Goal: Task Accomplishment & Management: Use online tool/utility

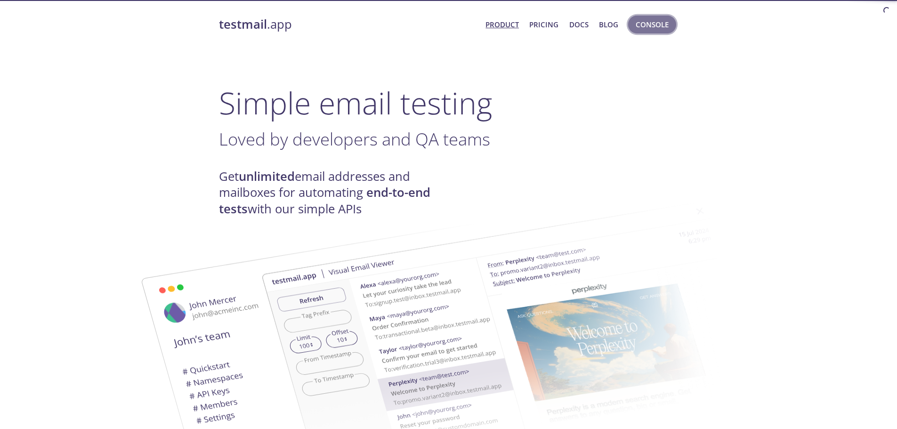
click at [652, 24] on span "Console" at bounding box center [652, 24] width 33 height 12
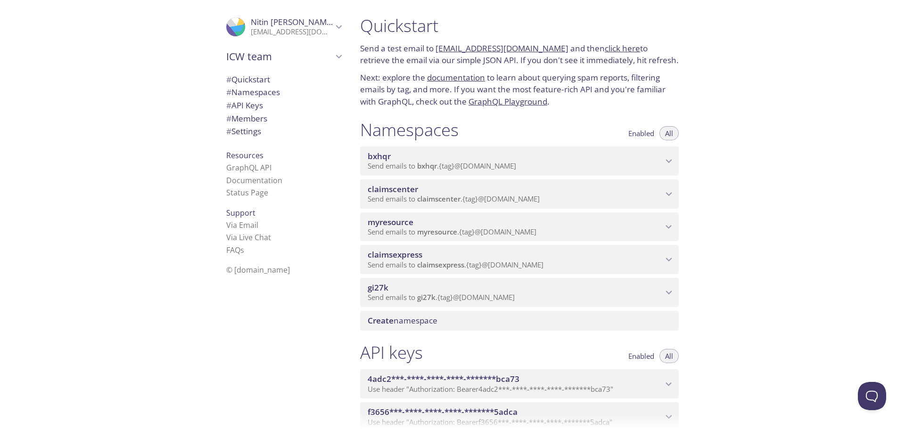
click at [232, 106] on span "# API Keys" at bounding box center [244, 105] width 37 height 11
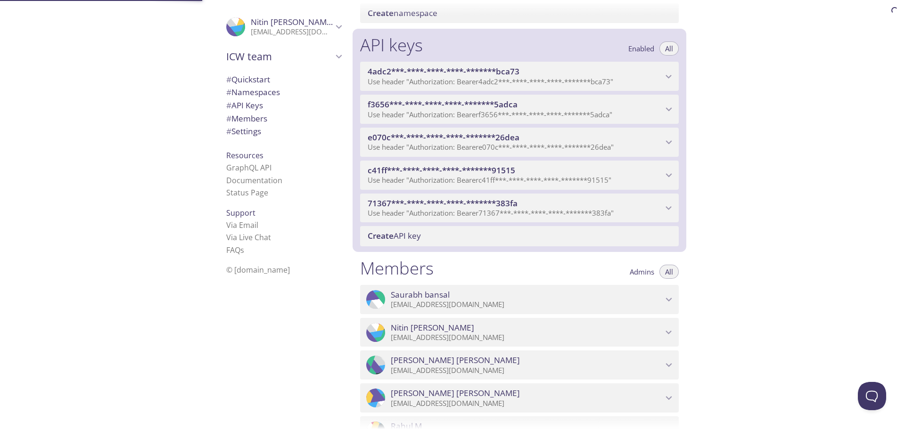
scroll to position [342, 0]
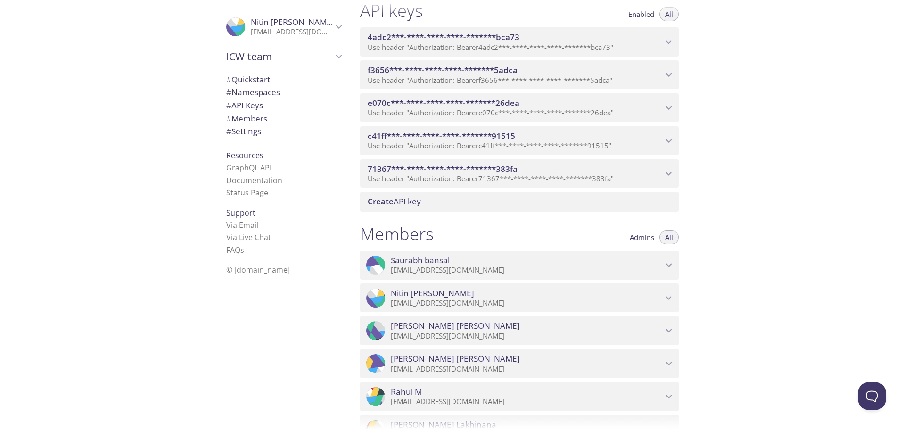
click at [247, 132] on span "# Settings" at bounding box center [243, 131] width 35 height 11
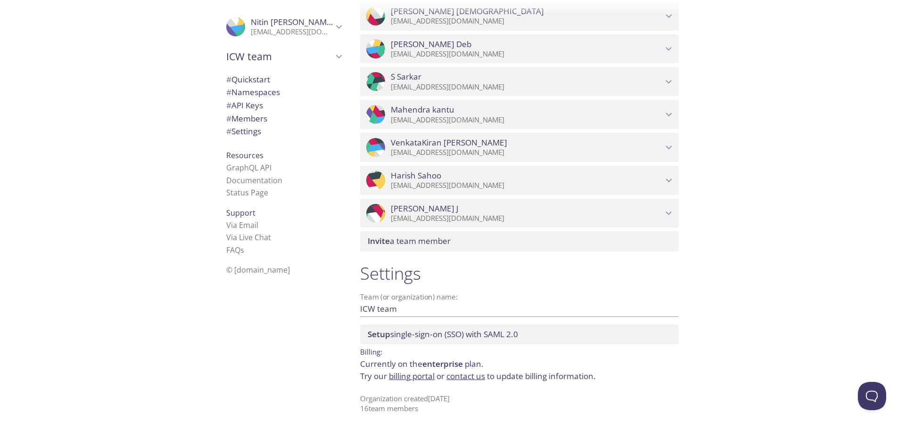
scroll to position [652, 0]
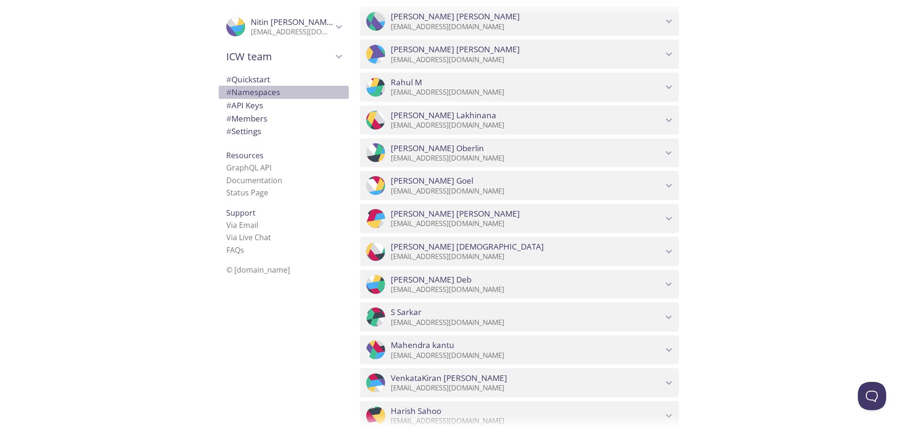
click at [250, 94] on span "# Namespaces" at bounding box center [253, 92] width 54 height 11
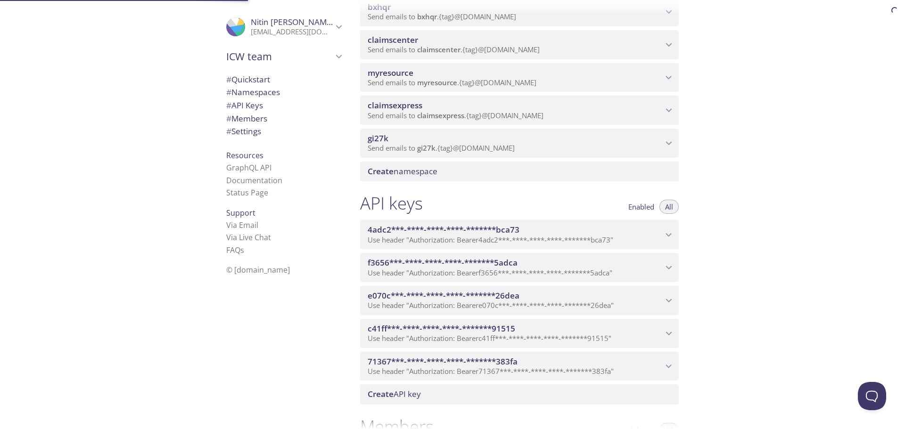
scroll to position [119, 0]
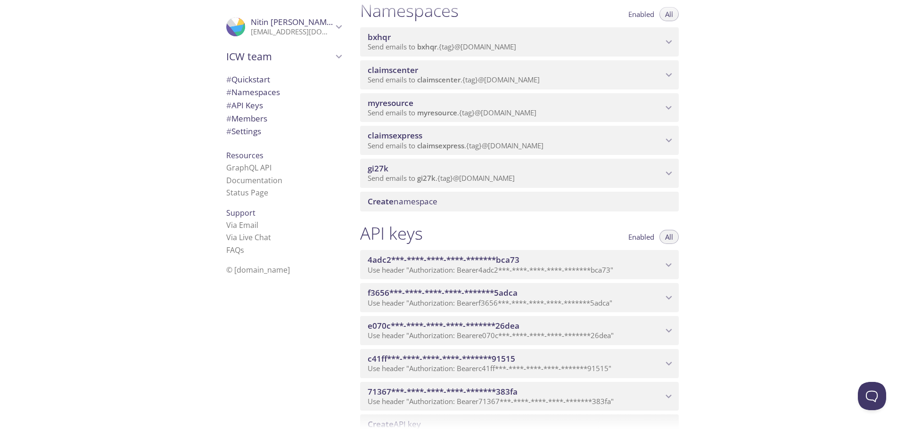
click at [248, 105] on span "# API Keys" at bounding box center [244, 105] width 37 height 11
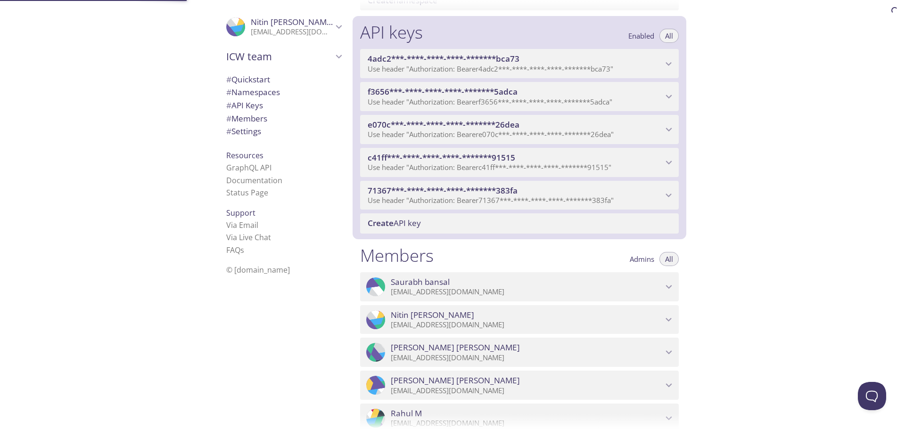
scroll to position [342, 0]
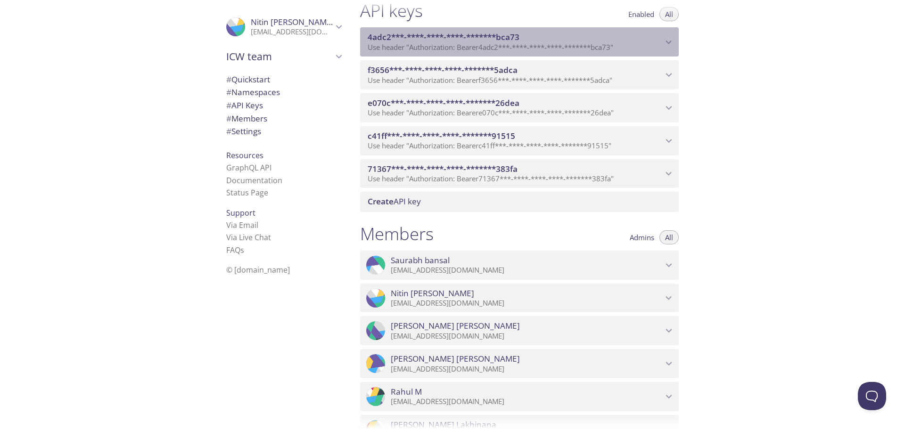
click at [534, 45] on span "Use header "Authorization: Bearer 4adc2***-****-****-****-*******bca73 "" at bounding box center [489, 46] width 245 height 9
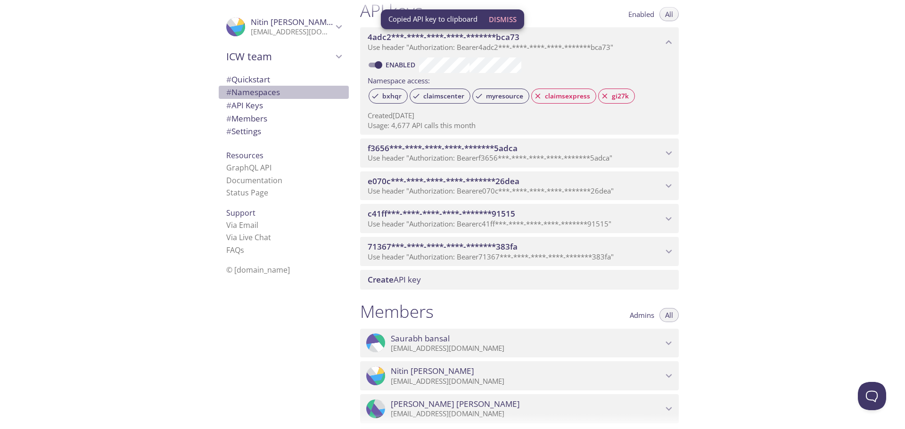
click at [251, 94] on span "# Namespaces" at bounding box center [253, 92] width 54 height 11
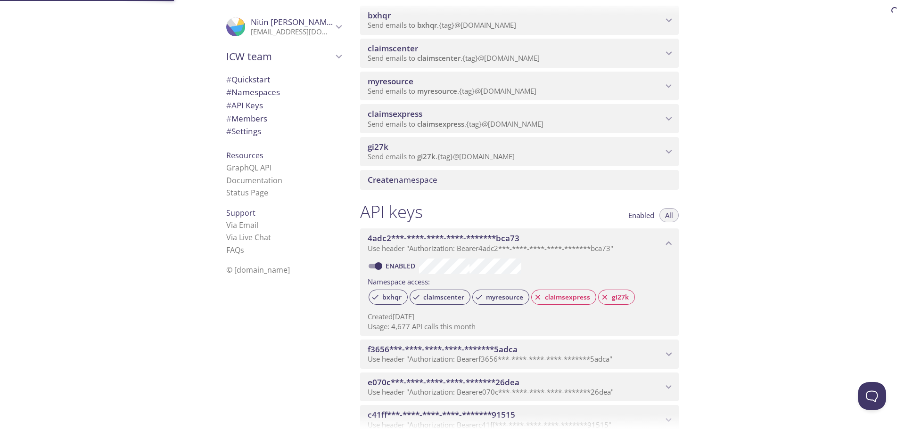
scroll to position [119, 0]
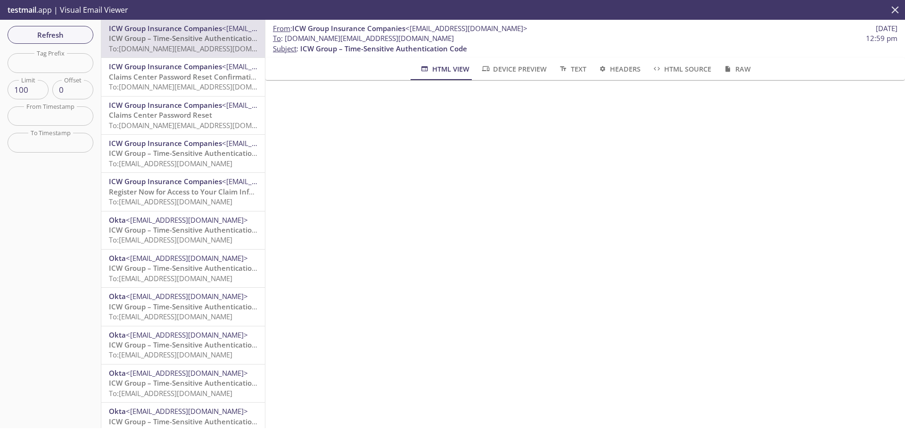
click at [896, 11] on icon "close" at bounding box center [894, 9] width 7 height 7
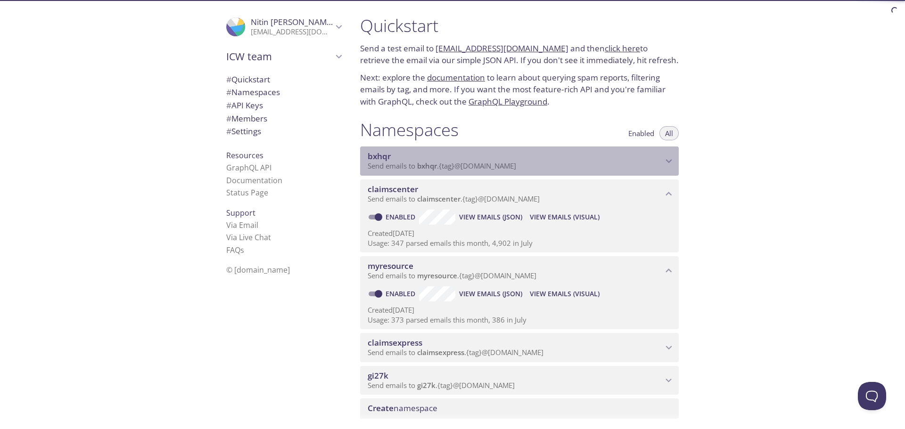
click at [451, 162] on span "Send emails to bxhqr . {tag} @[DOMAIN_NAME]" at bounding box center [441, 165] width 148 height 9
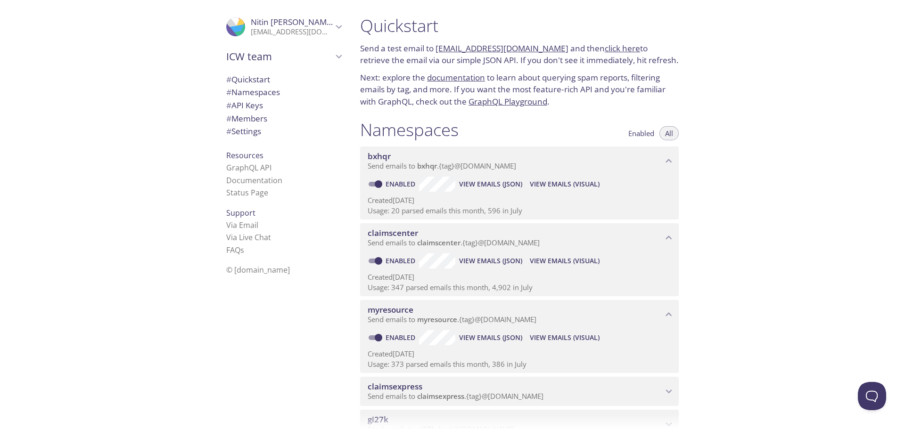
click at [566, 186] on span "View Emails (Visual)" at bounding box center [565, 184] width 70 height 11
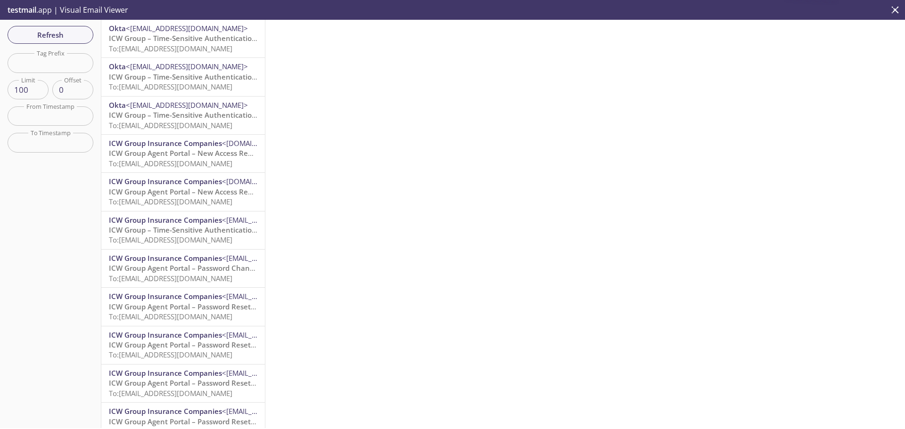
click at [170, 52] on span "To: [EMAIL_ADDRESS][DOMAIN_NAME]" at bounding box center [170, 48] width 123 height 9
